Goal: Navigation & Orientation: Find specific page/section

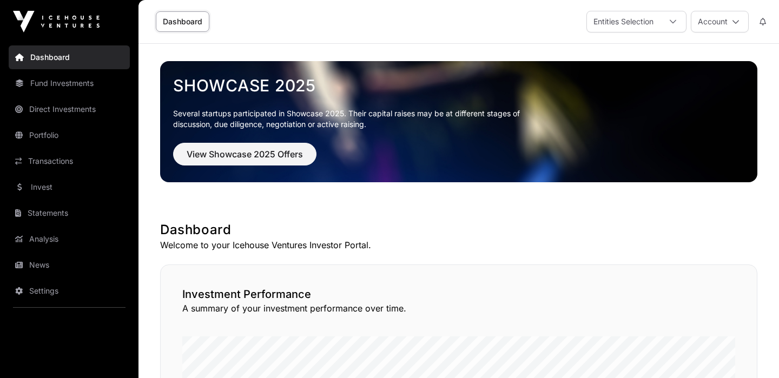
click at [57, 134] on link "Portfolio" at bounding box center [69, 135] width 121 height 24
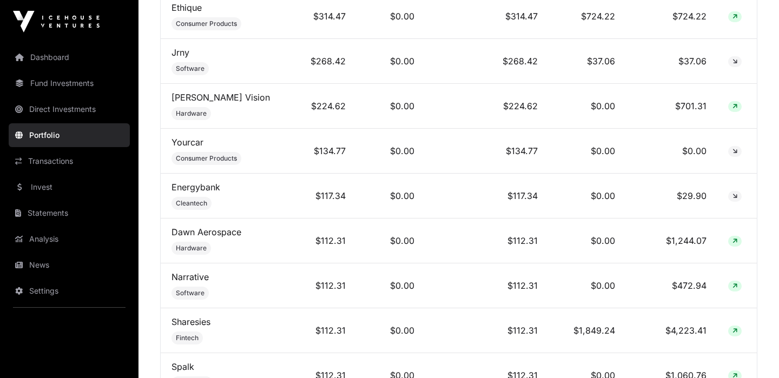
scroll to position [701, 0]
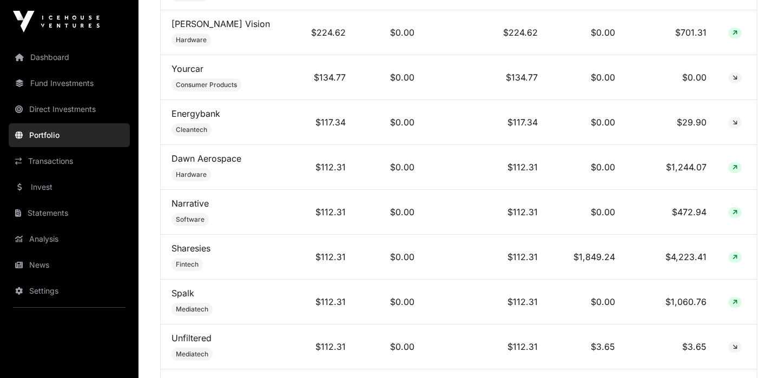
click at [56, 213] on link "Statements" at bounding box center [69, 213] width 121 height 24
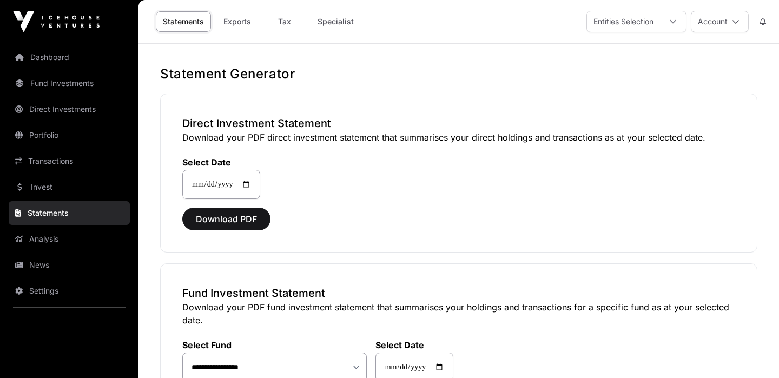
click at [49, 234] on link "Analysis" at bounding box center [69, 239] width 121 height 24
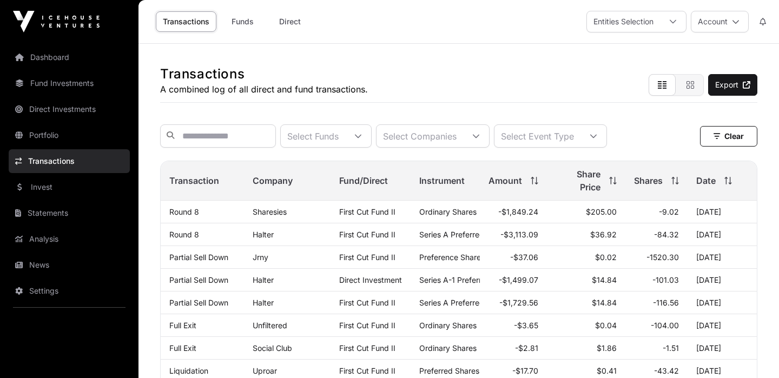
click at [50, 133] on link "Portfolio" at bounding box center [69, 135] width 121 height 24
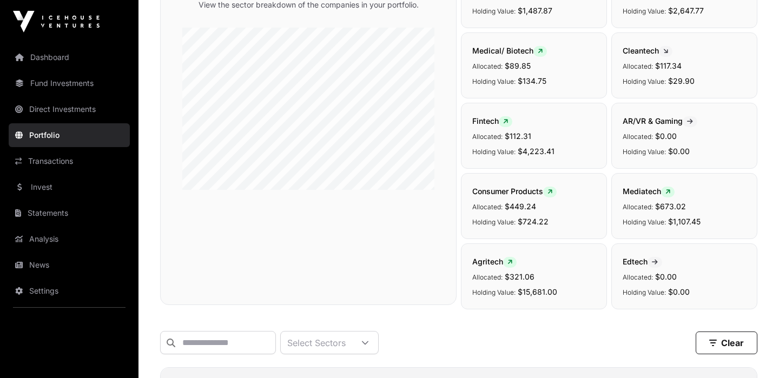
scroll to position [148, 0]
